Goal: Transaction & Acquisition: Purchase product/service

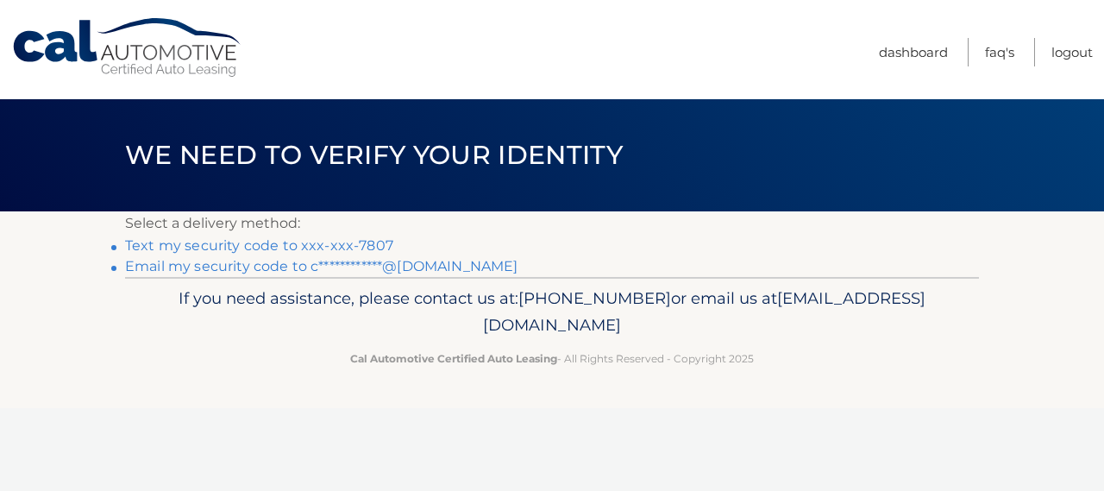
click at [178, 251] on link "Text my security code to xxx-xxx-7807" at bounding box center [259, 245] width 268 height 16
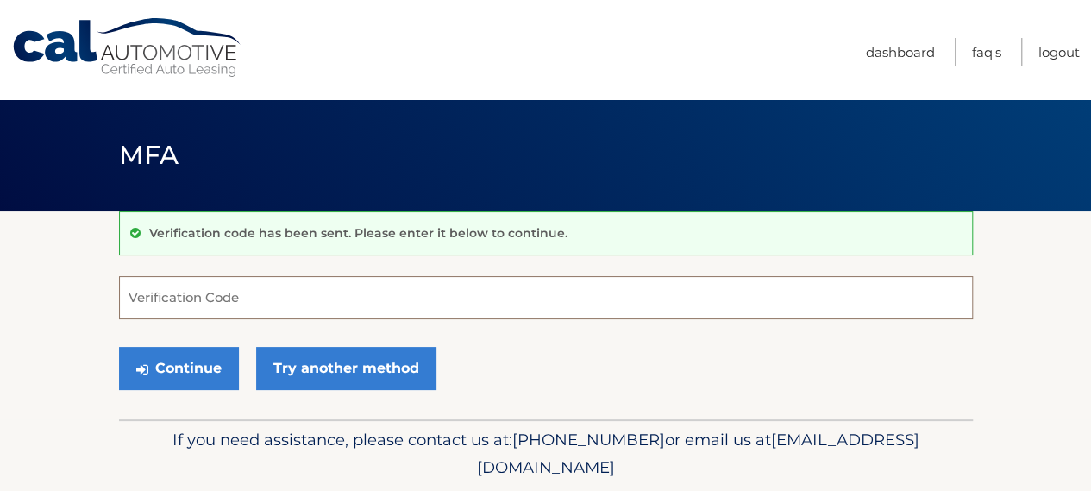
click at [258, 308] on input "Verification Code" at bounding box center [546, 297] width 854 height 43
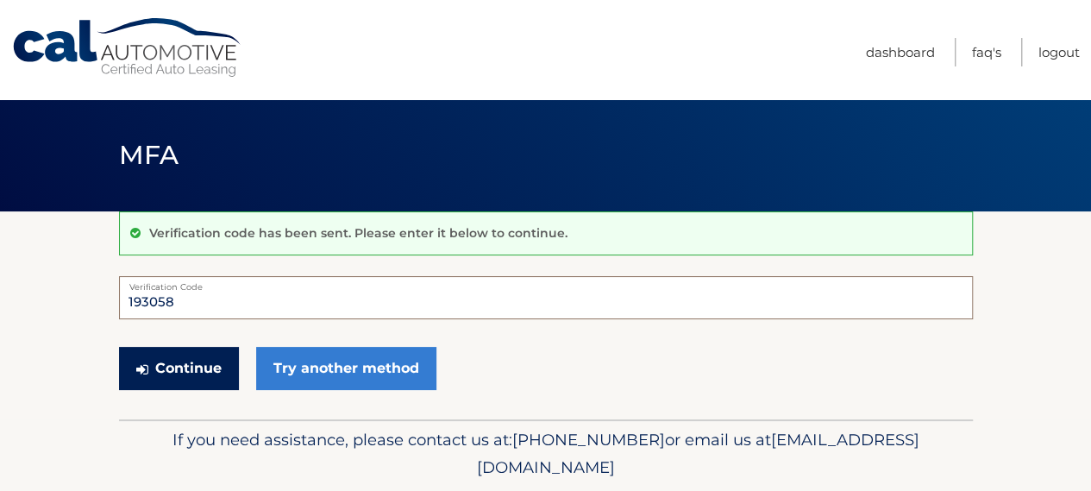
type input "193058"
click at [167, 359] on button "Continue" at bounding box center [179, 368] width 120 height 43
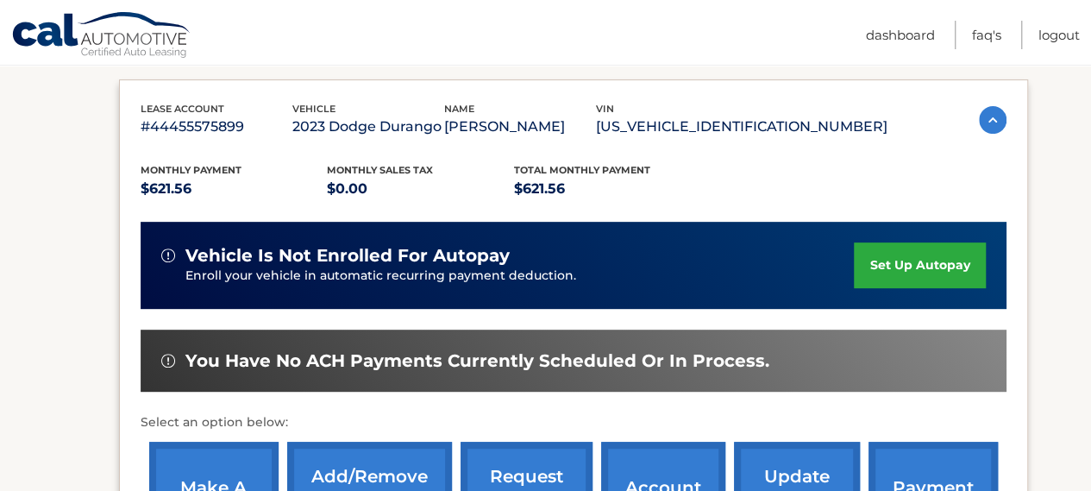
scroll to position [345, 0]
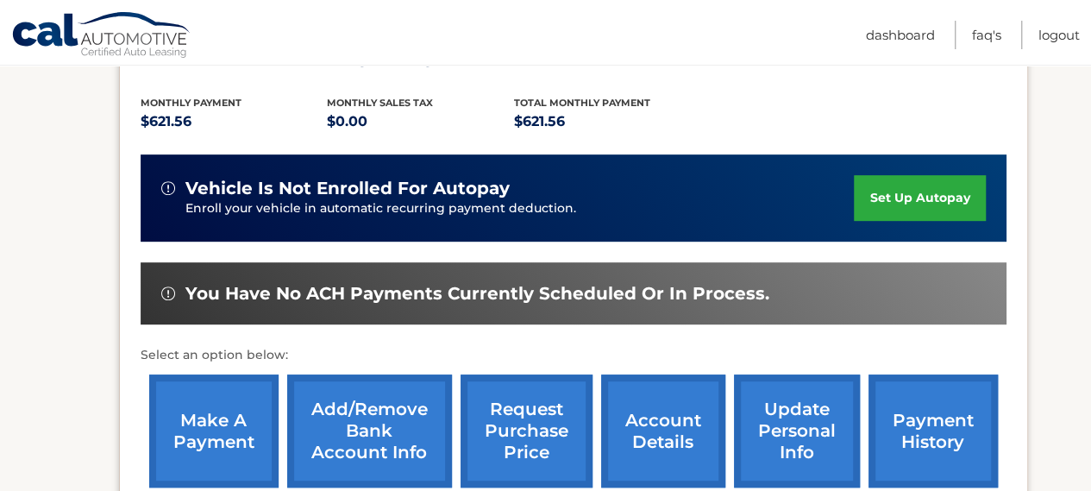
click at [193, 437] on link "make a payment" at bounding box center [213, 430] width 129 height 113
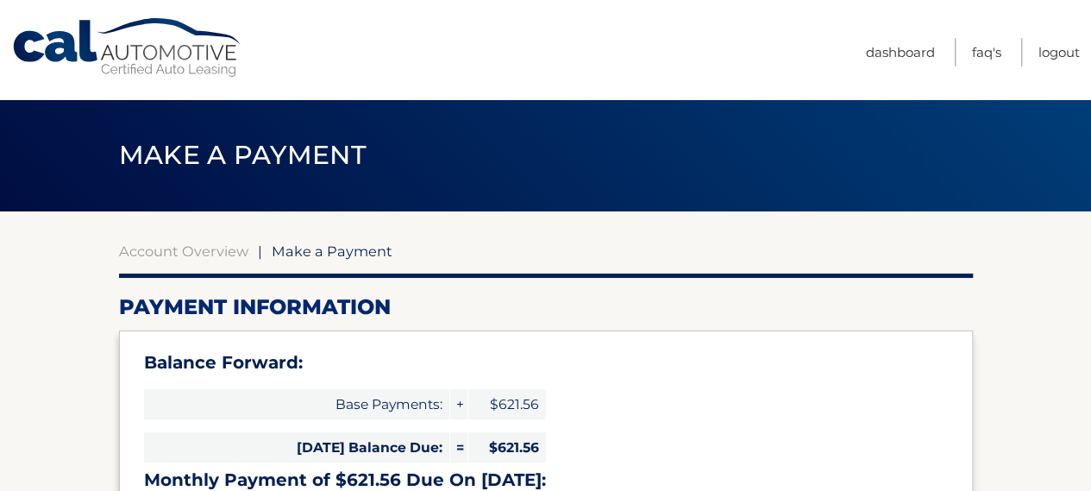
select select "ZWNiODNjNmEtY2ExNi00ZGY0LTgyNzgtNjNhOTVkZDNiMGNl"
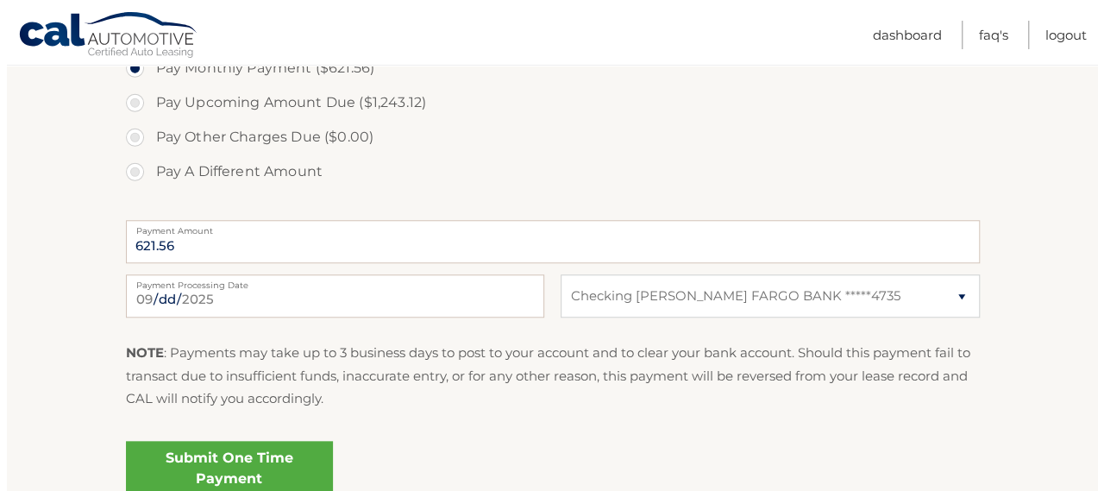
scroll to position [690, 0]
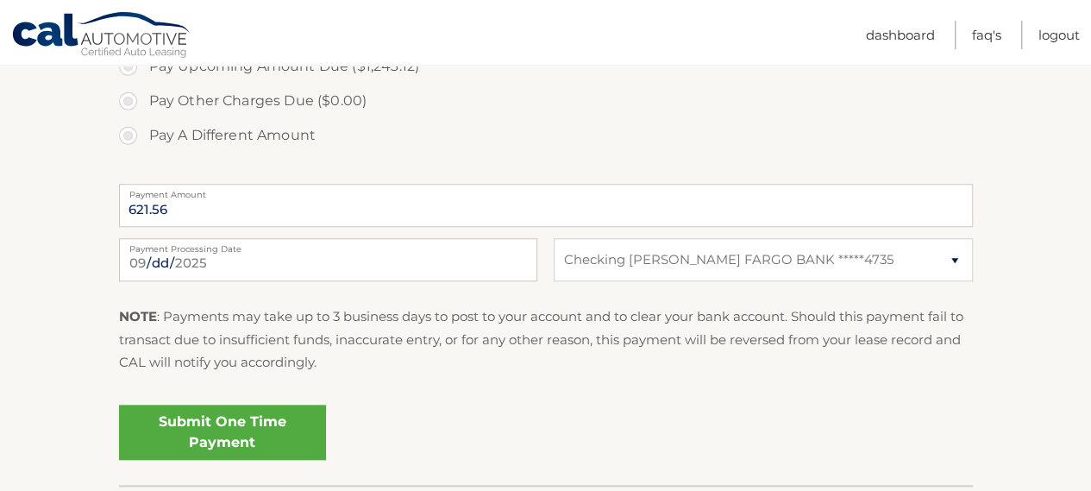
click at [193, 431] on link "Submit One Time Payment" at bounding box center [222, 432] width 207 height 55
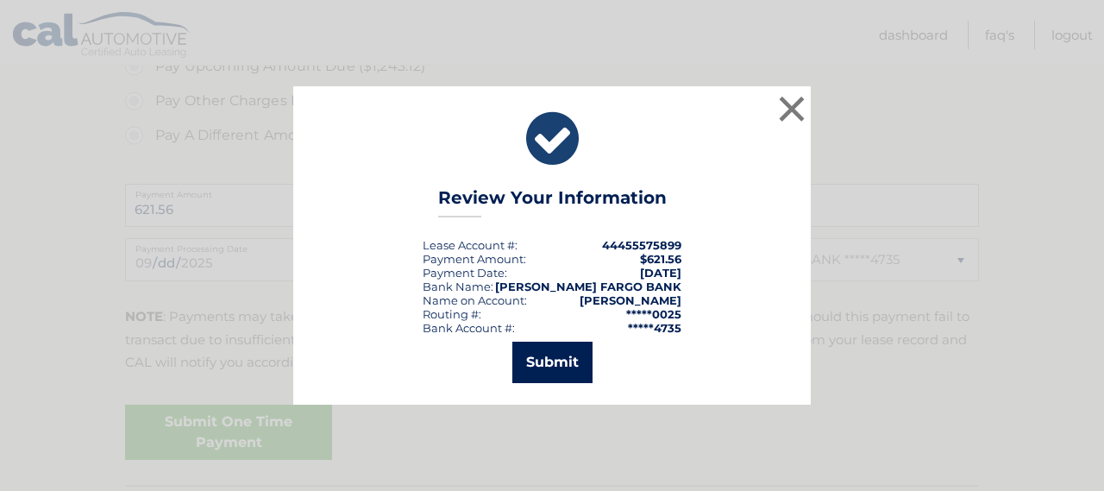
click at [538, 368] on button "Submit" at bounding box center [552, 362] width 80 height 41
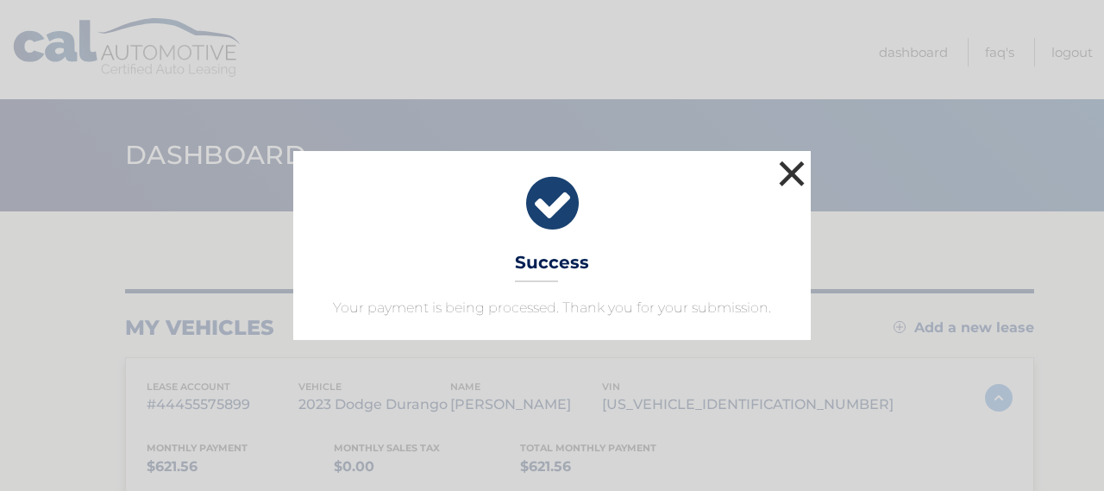
click at [789, 167] on button "×" at bounding box center [792, 173] width 35 height 35
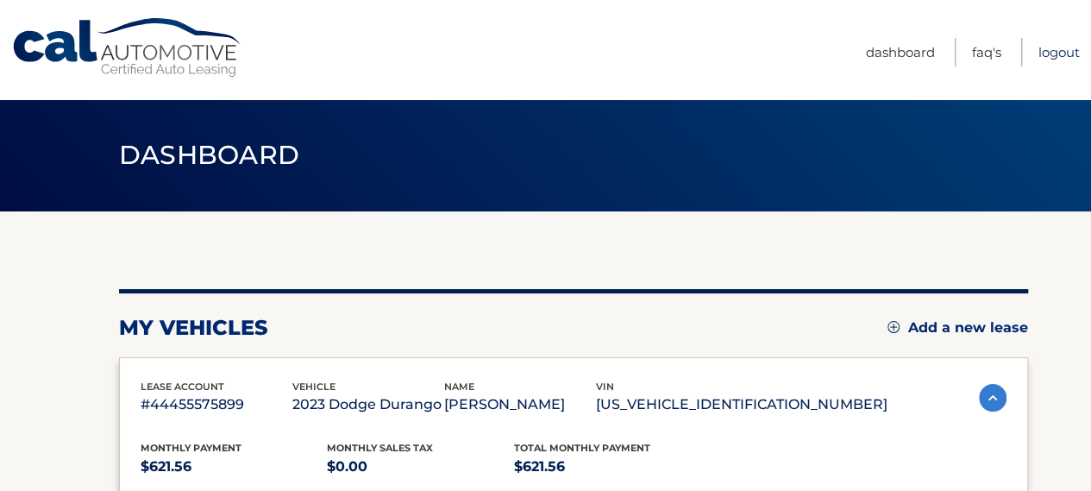
click at [1047, 52] on link "Logout" at bounding box center [1059, 52] width 41 height 28
